Goal: Task Accomplishment & Management: Use online tool/utility

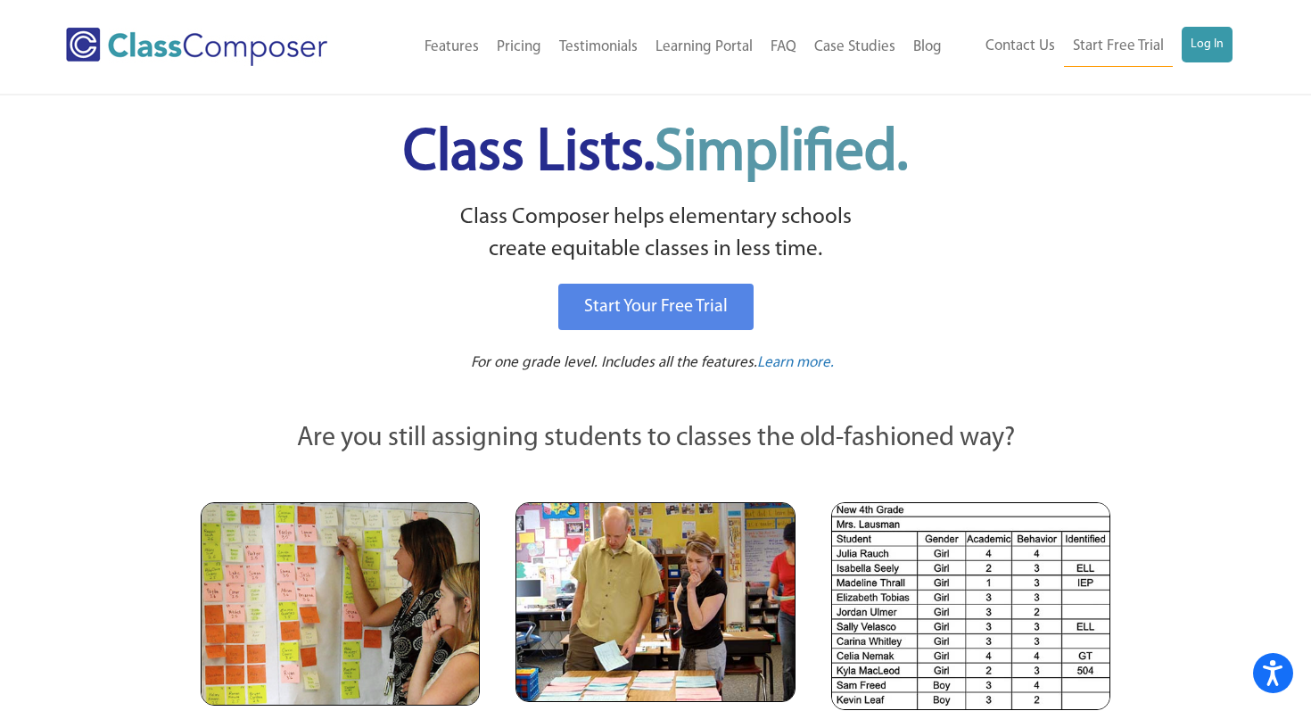
click at [1233, 31] on div "Contact Us Start Free Trial Log In" at bounding box center [1098, 47] width 295 height 40
click at [1218, 40] on link "Log In" at bounding box center [1207, 45] width 51 height 36
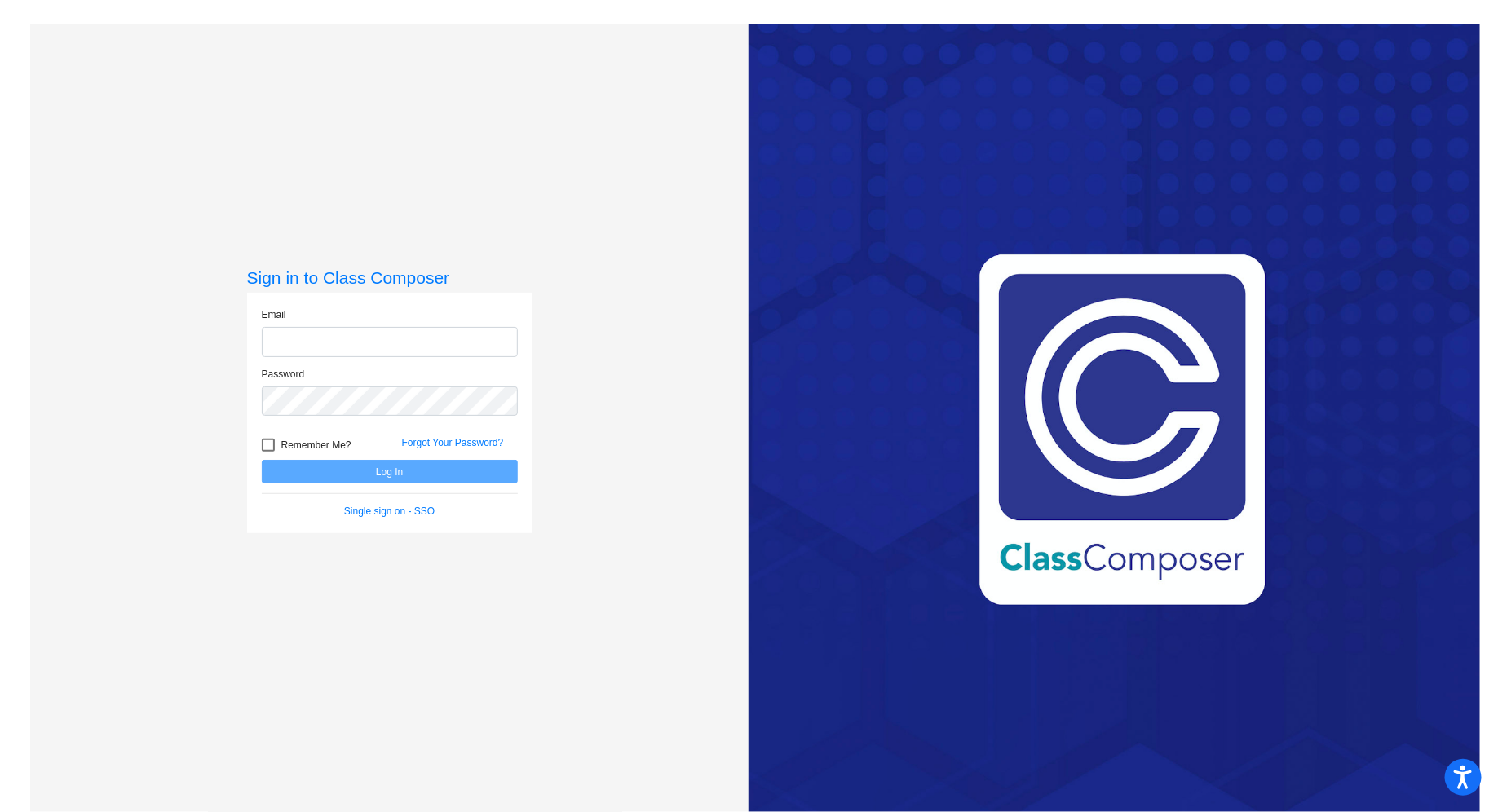
type input "[EMAIL_ADDRESS][DOMAIN_NAME]"
click at [401, 472] on button "Log In" at bounding box center [390, 472] width 256 height 24
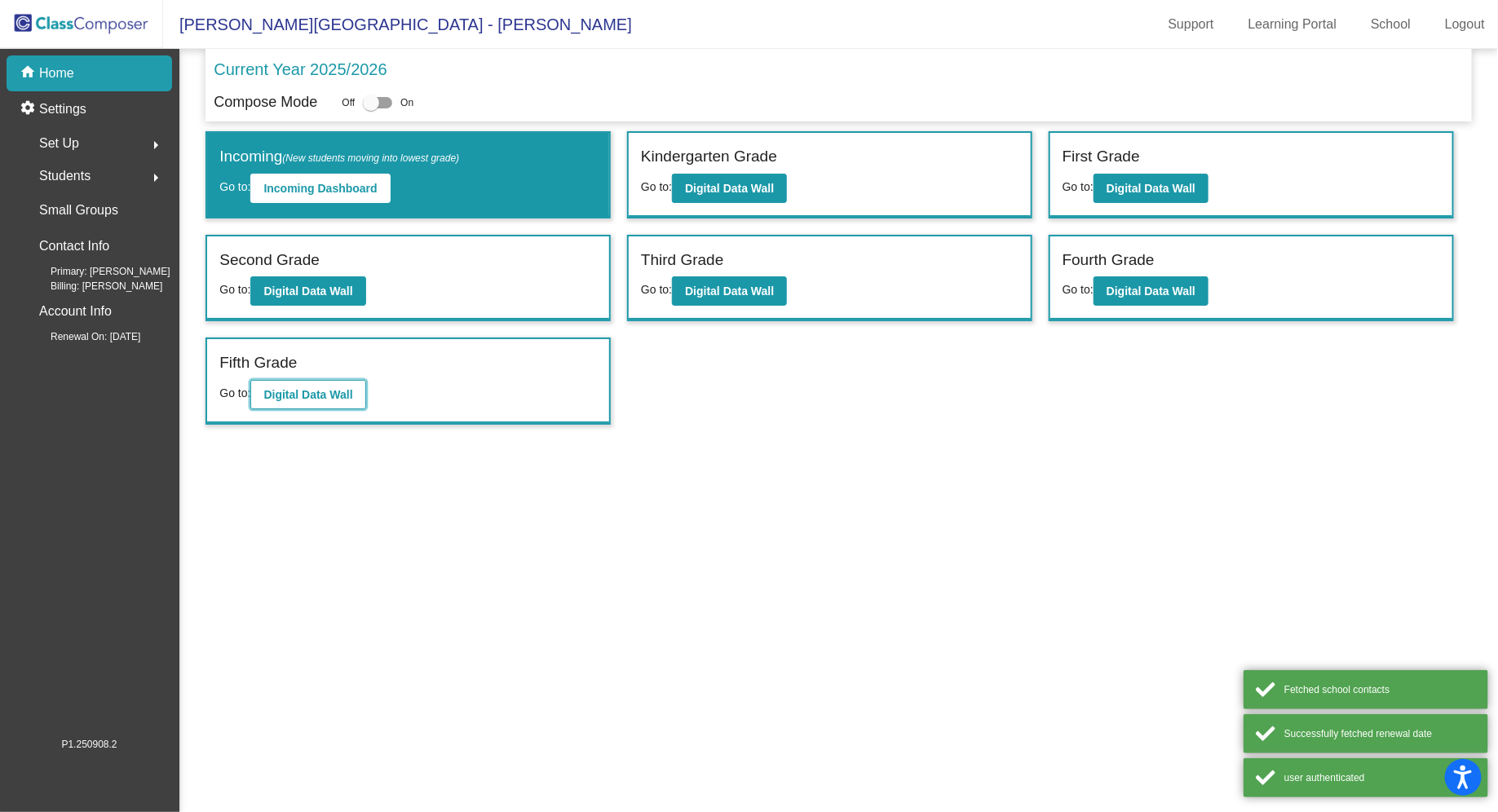
click at [327, 397] on b "Digital Data Wall" at bounding box center [307, 395] width 89 height 13
